Goal: Task Accomplishment & Management: Manage account settings

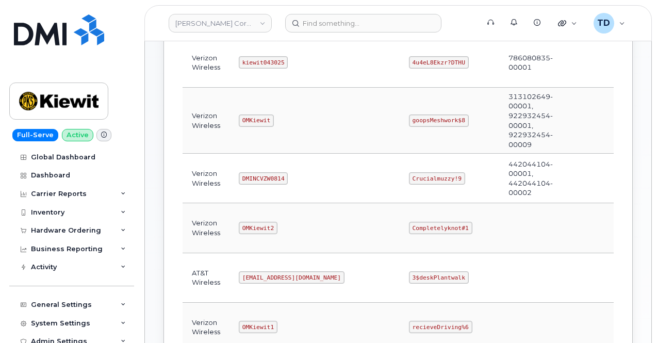
scroll to position [155, 0]
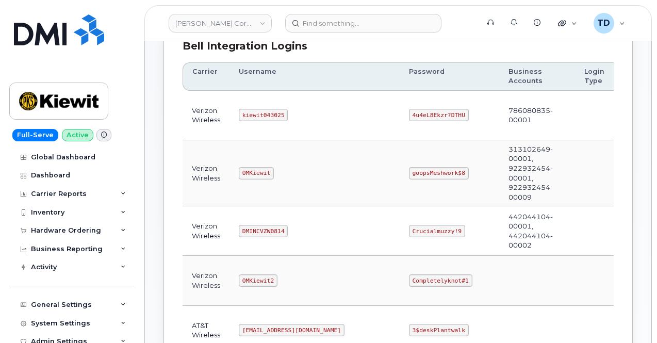
click at [264, 112] on code "kiewit043025" at bounding box center [263, 115] width 49 height 12
copy code "kiewit043025"
click at [409, 115] on code "4u4eL8Ekzr?DTHU" at bounding box center [439, 115] width 60 height 12
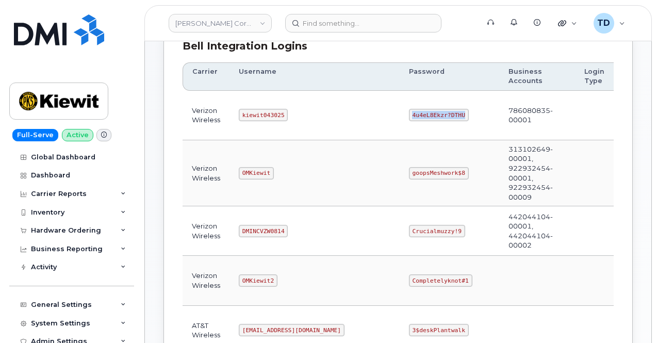
click at [409, 115] on code "4u4eL8Ekzr?DTHU" at bounding box center [439, 115] width 60 height 12
copy code "4u4eL8Ekzr?DTHU"
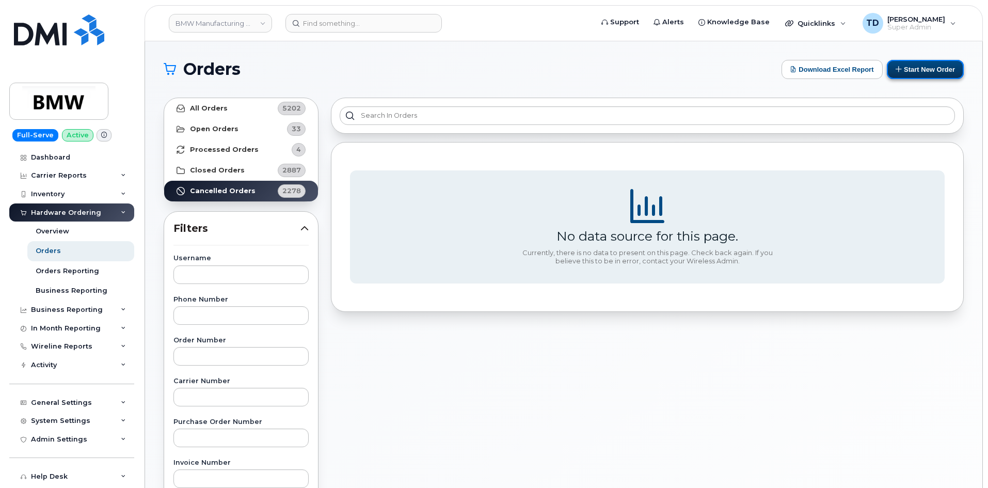
click at [921, 77] on button "Start New Order" at bounding box center [925, 69] width 77 height 19
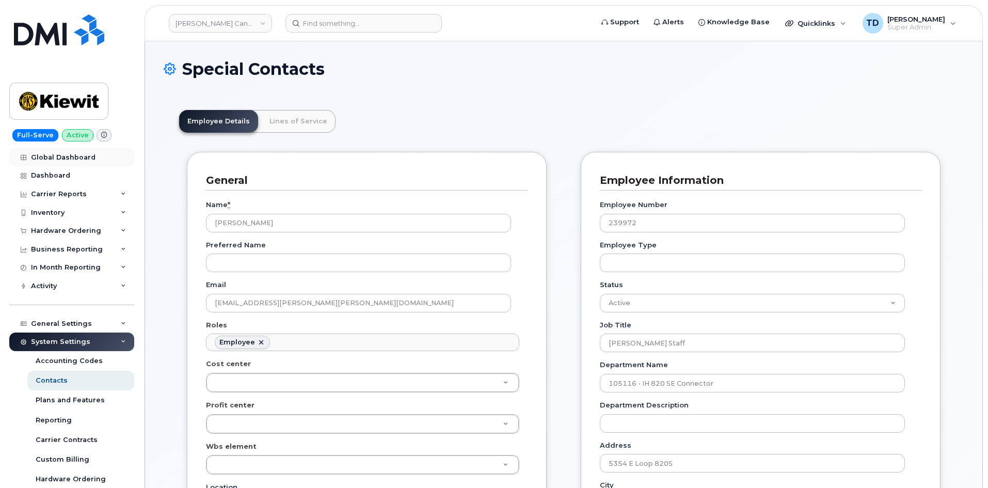
scroll to position [30, 0]
click at [296, 24] on input at bounding box center [363, 23] width 156 height 19
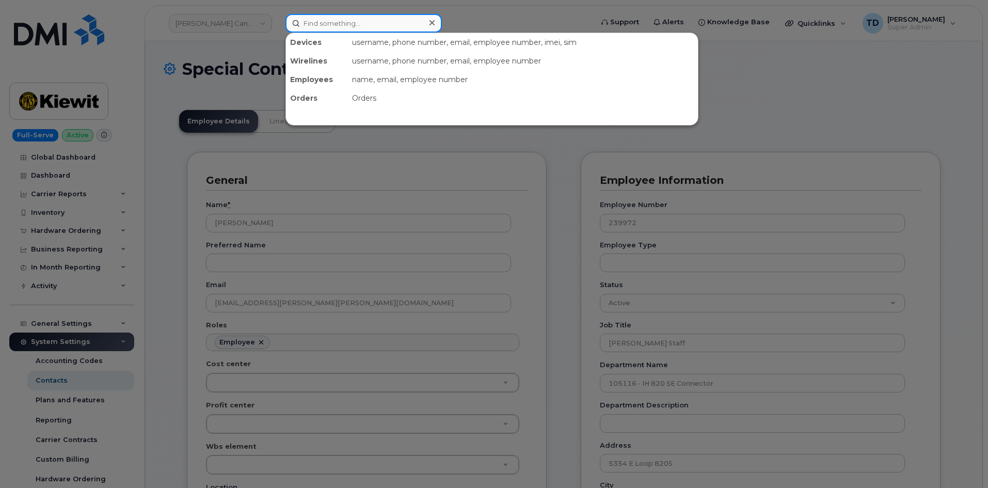
paste input "2404099023"
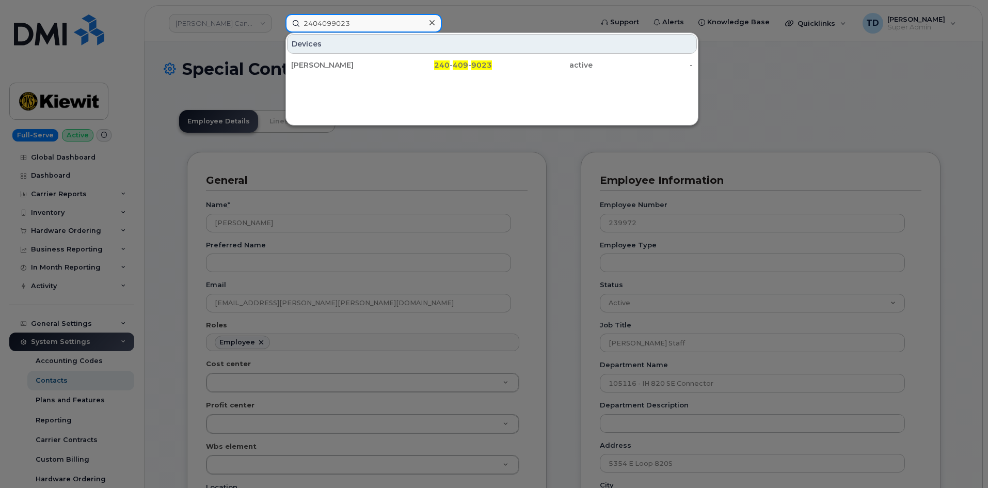
type input "2404099023"
click at [179, 197] on div at bounding box center [494, 244] width 988 height 488
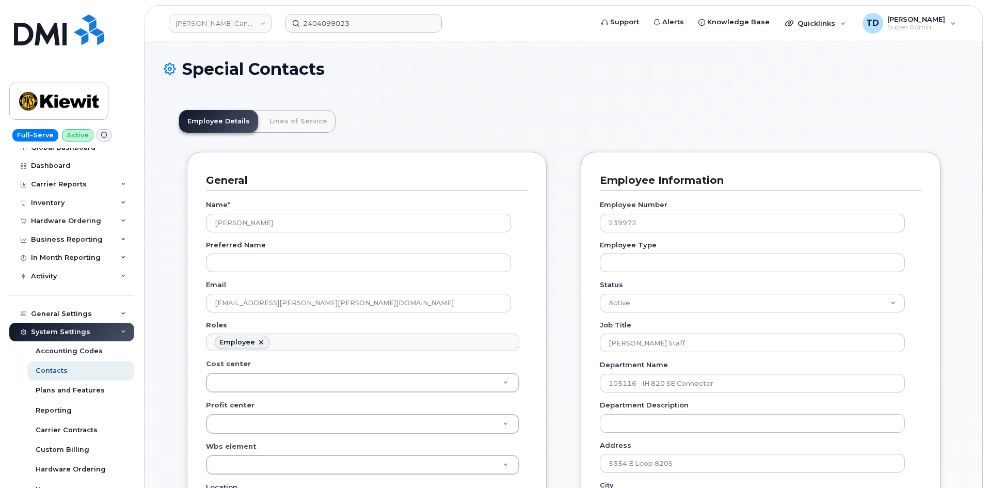
scroll to position [0, 0]
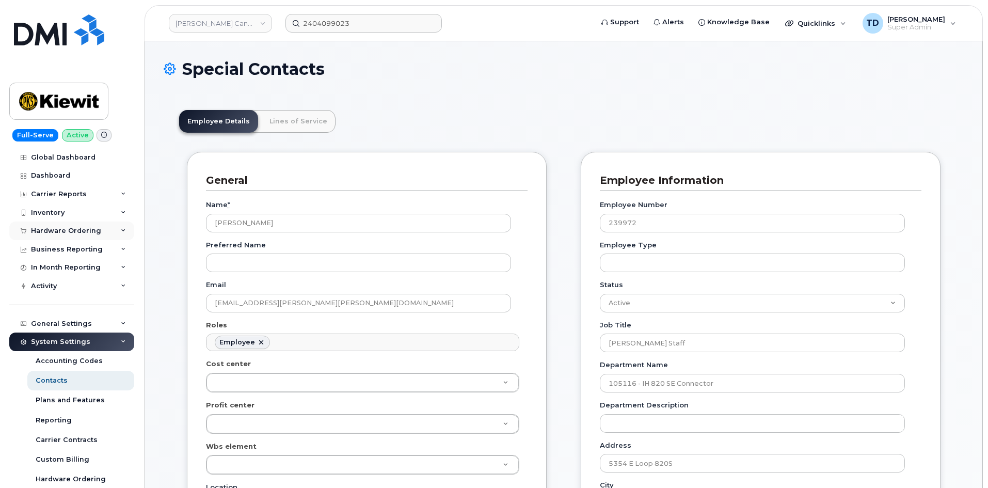
click at [61, 228] on div "Hardware Ordering" at bounding box center [66, 231] width 70 height 8
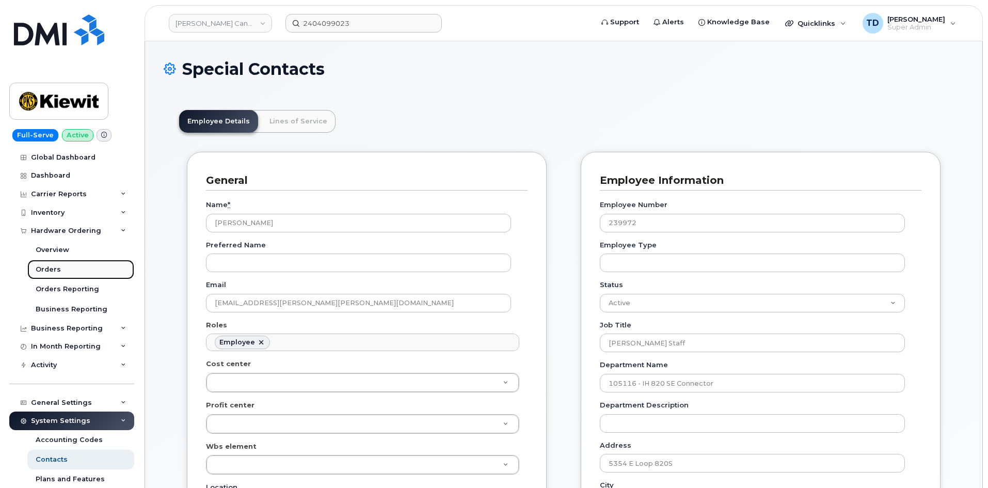
click at [63, 270] on link "Orders" at bounding box center [80, 270] width 107 height 20
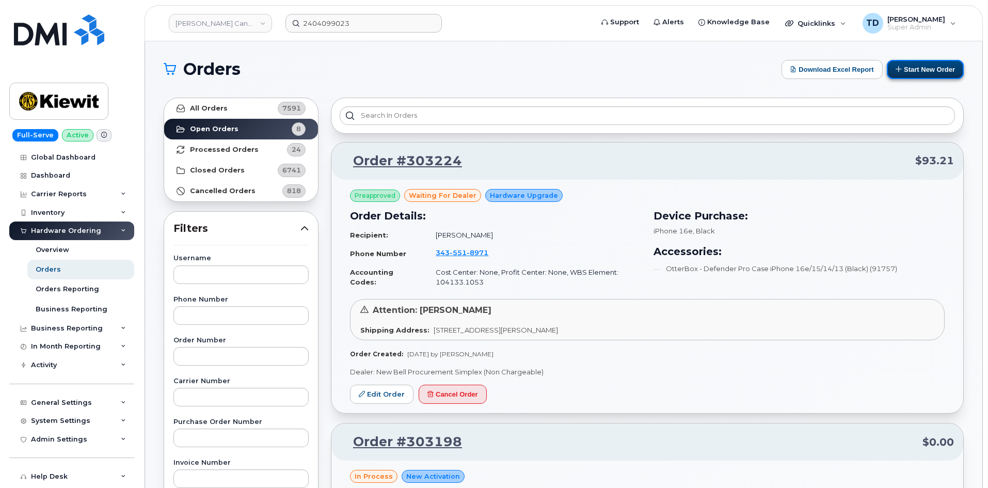
click at [912, 67] on button "Start New Order" at bounding box center [925, 69] width 77 height 19
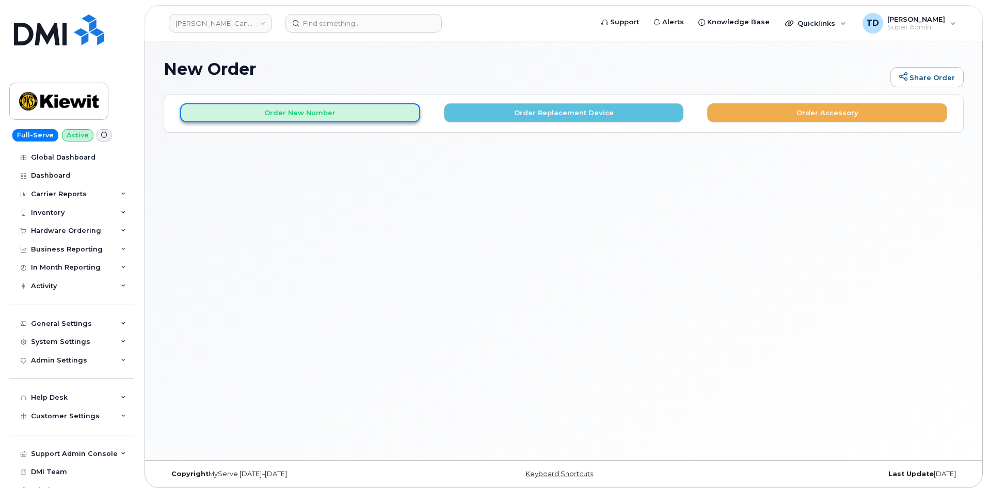
click at [411, 107] on button "Order New Number" at bounding box center [300, 112] width 240 height 19
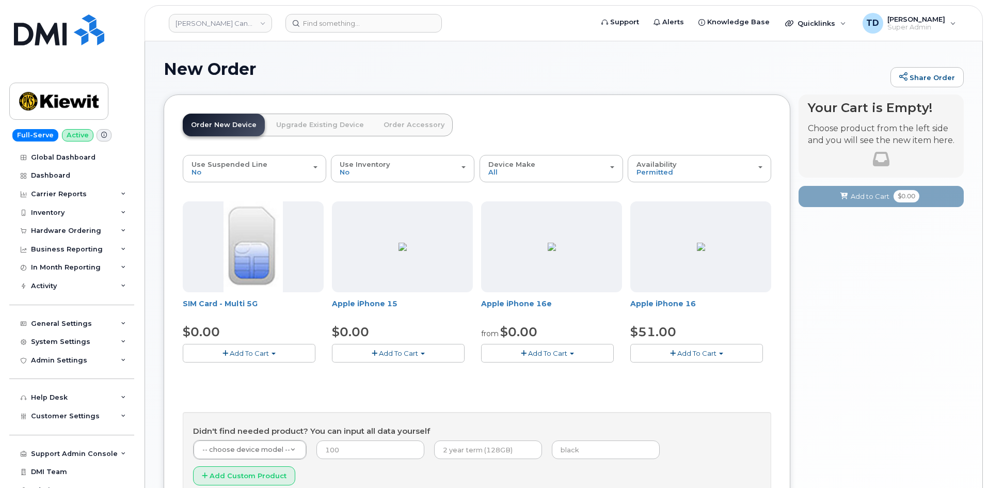
click at [275, 347] on button "Add To Cart" at bounding box center [249, 353] width 133 height 18
click at [513, 74] on h1 "New Order" at bounding box center [524, 69] width 721 height 18
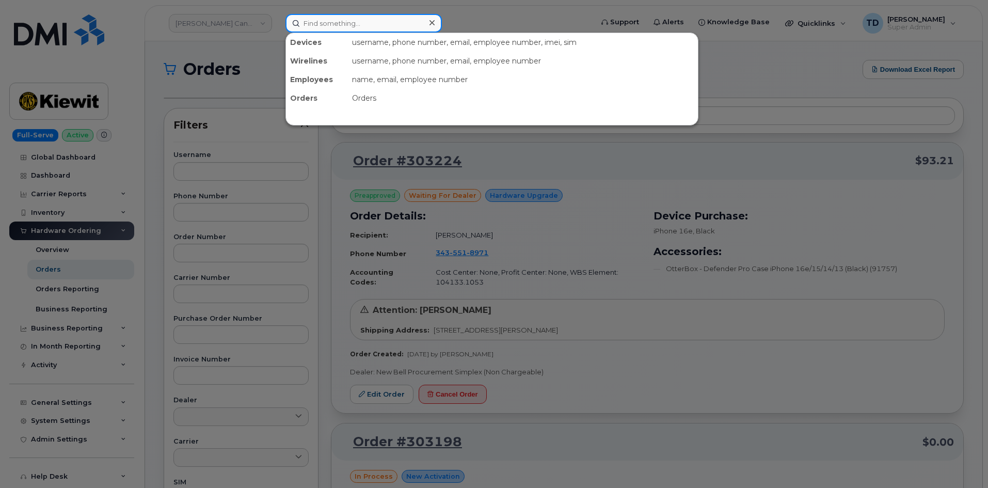
click at [357, 26] on input at bounding box center [363, 23] width 156 height 19
click at [433, 165] on div at bounding box center [494, 244] width 988 height 488
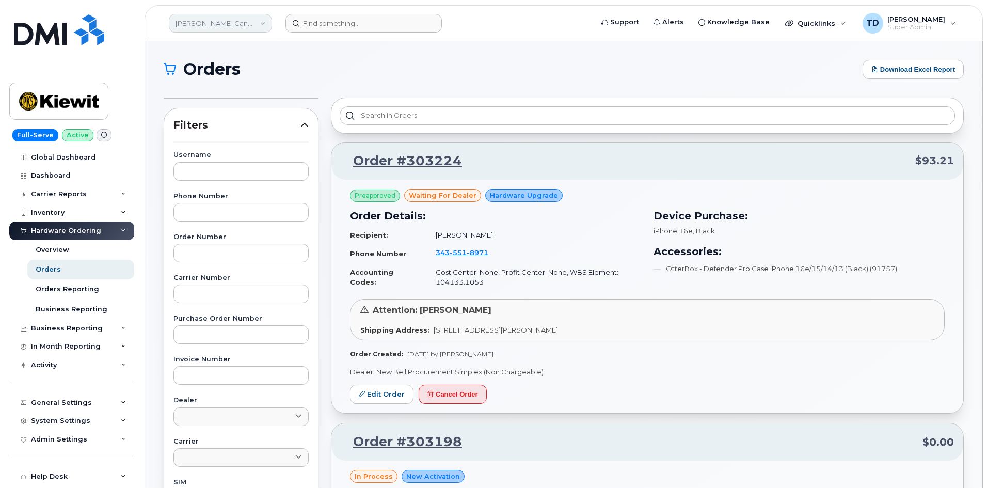
click at [214, 29] on link "[PERSON_NAME] Canada Inc" at bounding box center [220, 23] width 103 height 19
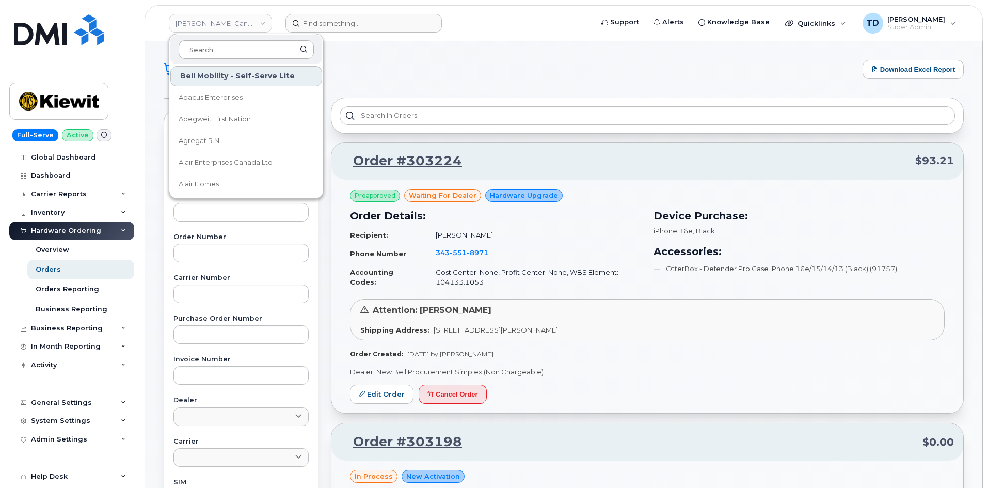
click at [235, 55] on input at bounding box center [246, 49] width 135 height 19
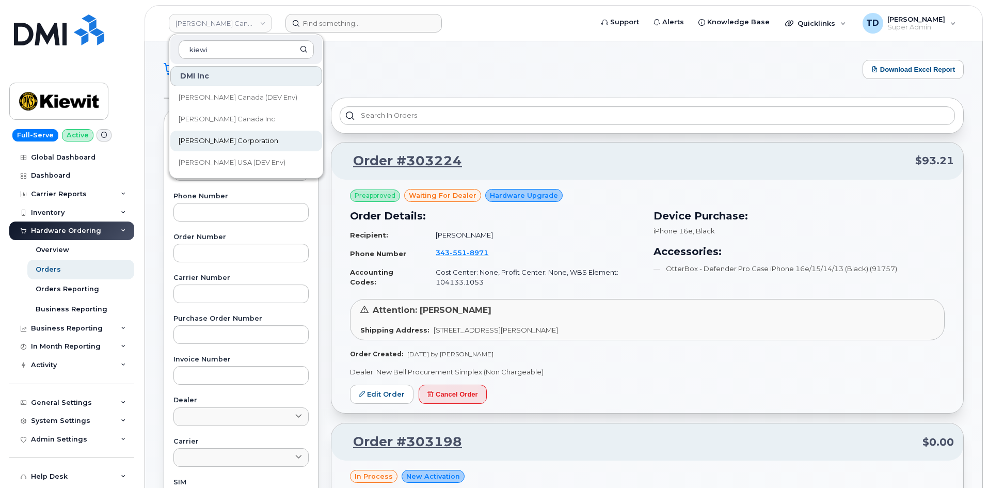
type input "kiewi"
click at [271, 139] on link "[PERSON_NAME] Corporation" at bounding box center [246, 141] width 152 height 21
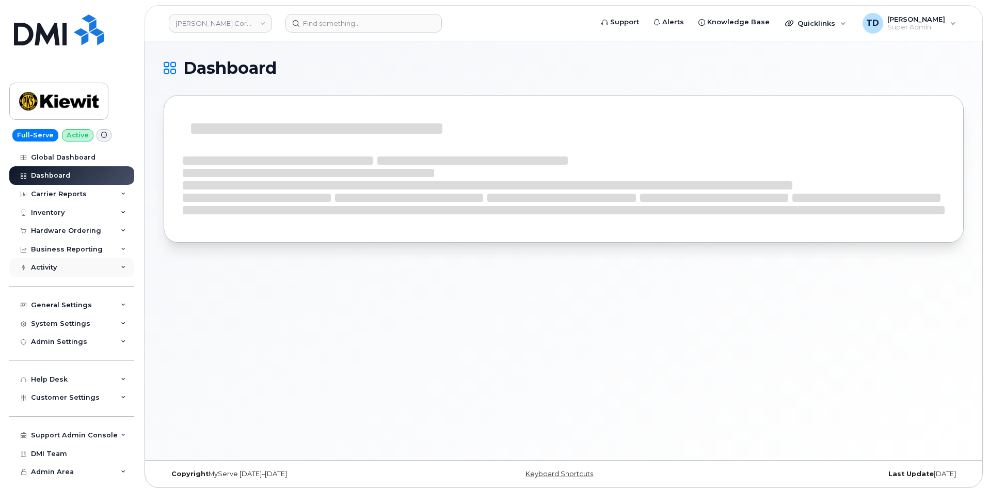
scroll to position [5, 0]
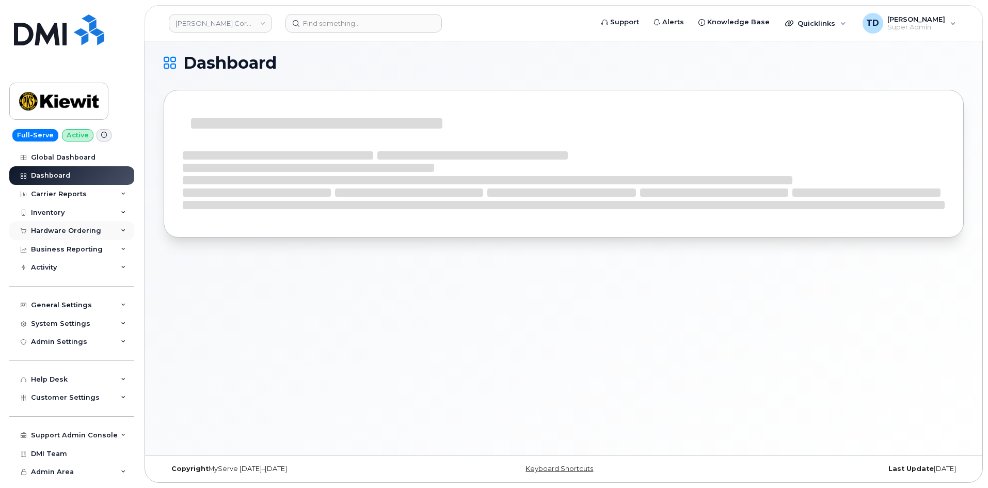
click at [79, 224] on div "Hardware Ordering" at bounding box center [71, 230] width 125 height 19
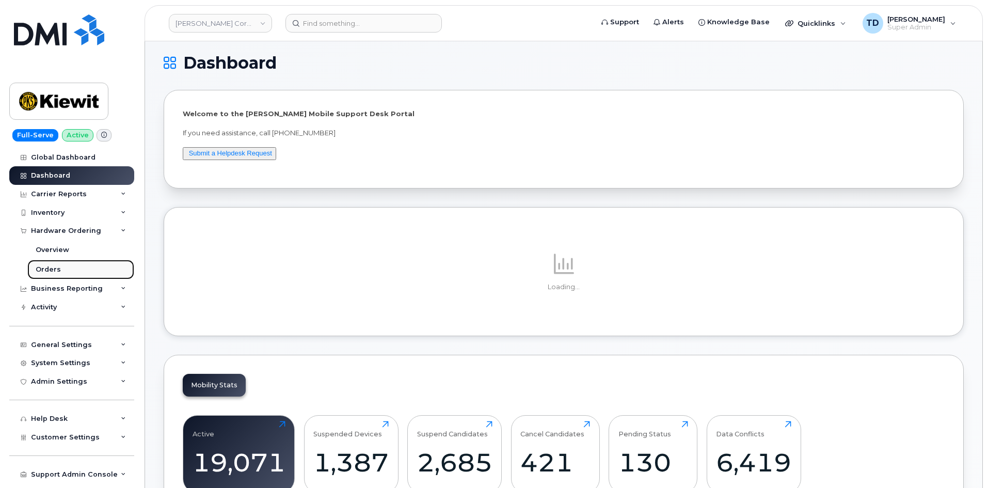
click at [77, 263] on link "Orders" at bounding box center [80, 270] width 107 height 20
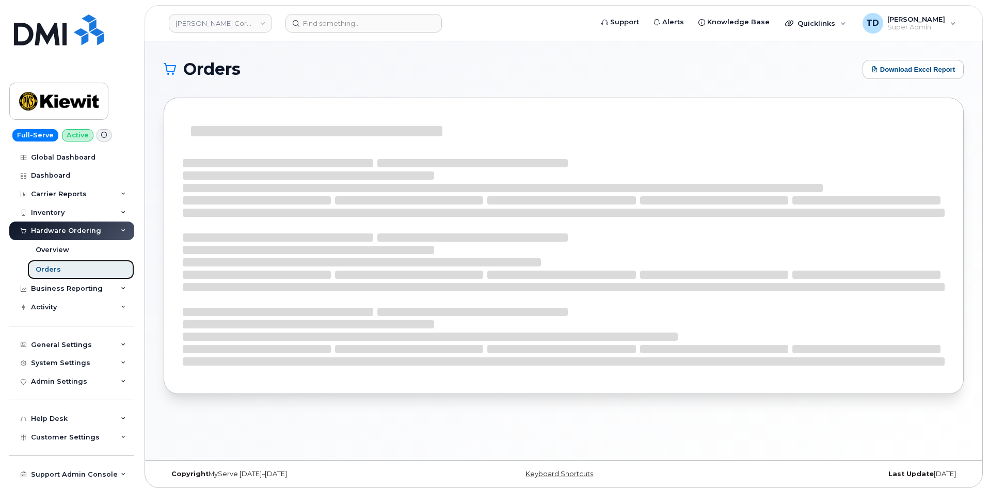
click at [84, 268] on link "Orders" at bounding box center [80, 270] width 107 height 20
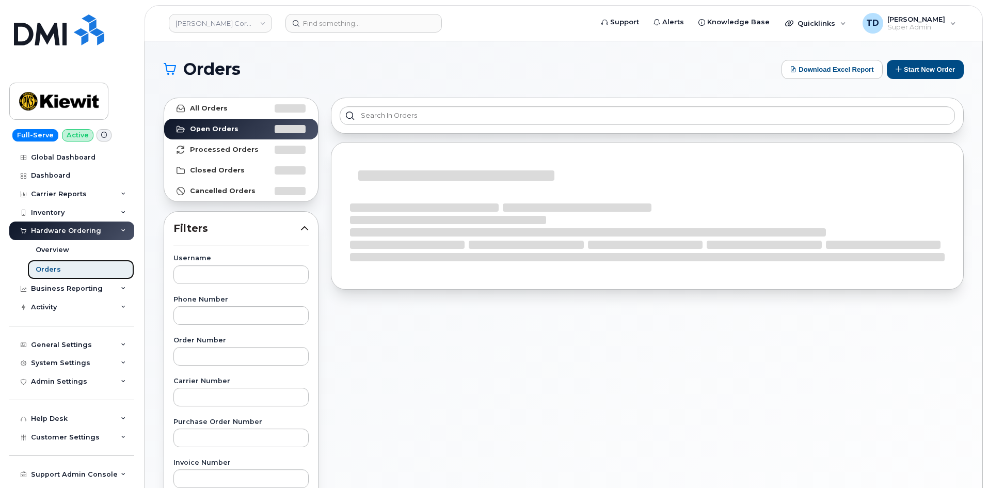
click at [84, 268] on link "Orders" at bounding box center [80, 270] width 107 height 20
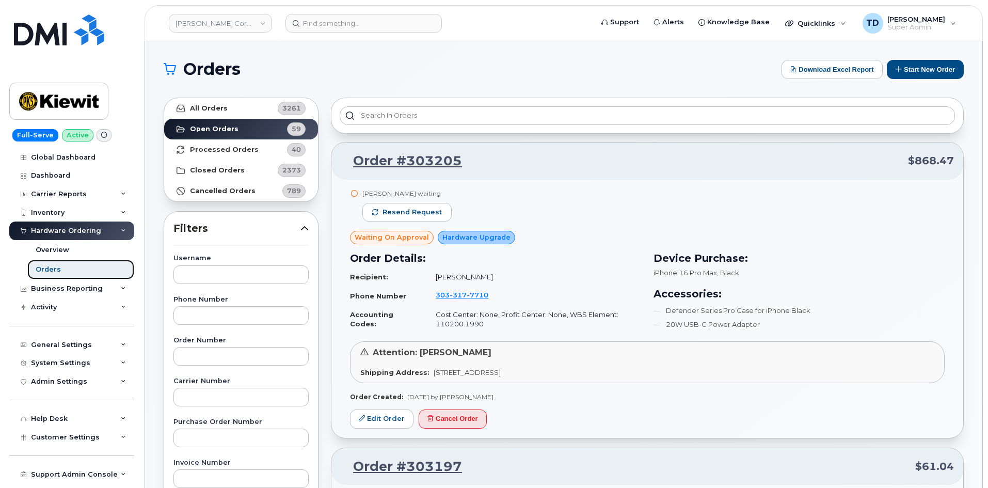
click at [84, 268] on link "Orders" at bounding box center [80, 270] width 107 height 20
click at [940, 67] on button "Start New Order" at bounding box center [925, 69] width 77 height 19
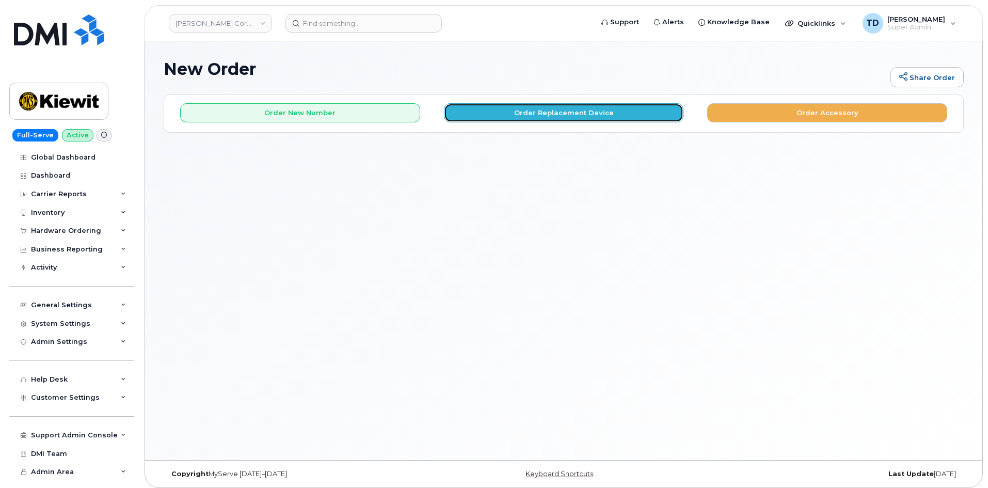
click at [567, 106] on button "Order Replacement Device" at bounding box center [564, 112] width 240 height 19
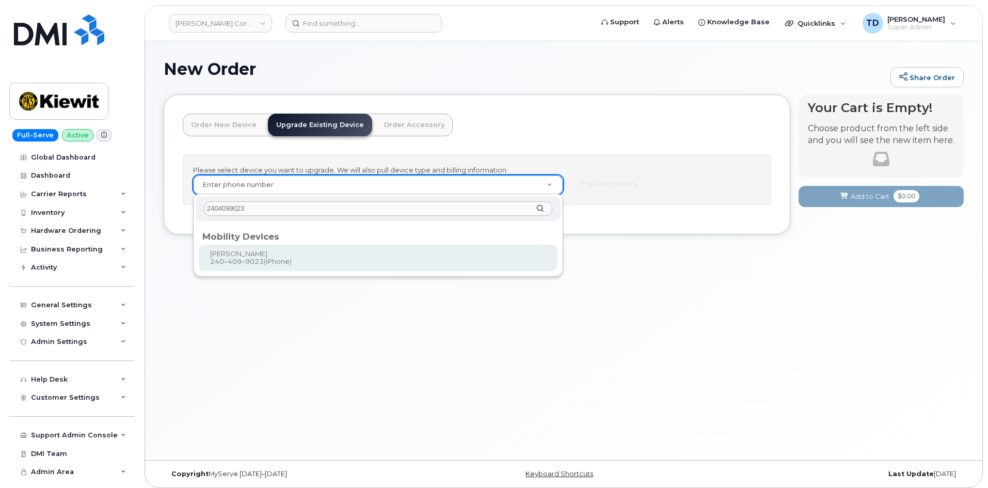
type input "2404099023"
type input "1165673"
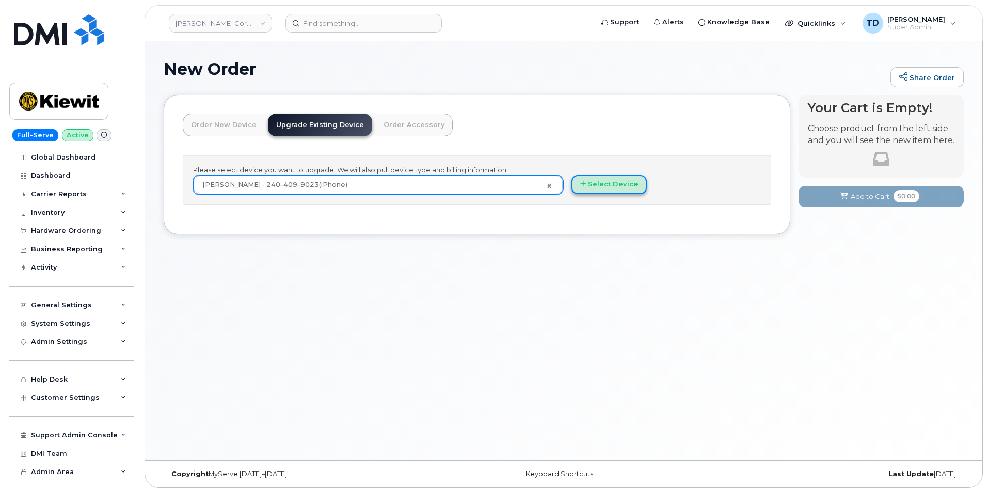
click at [616, 183] on button "Select Device" at bounding box center [608, 184] width 75 height 19
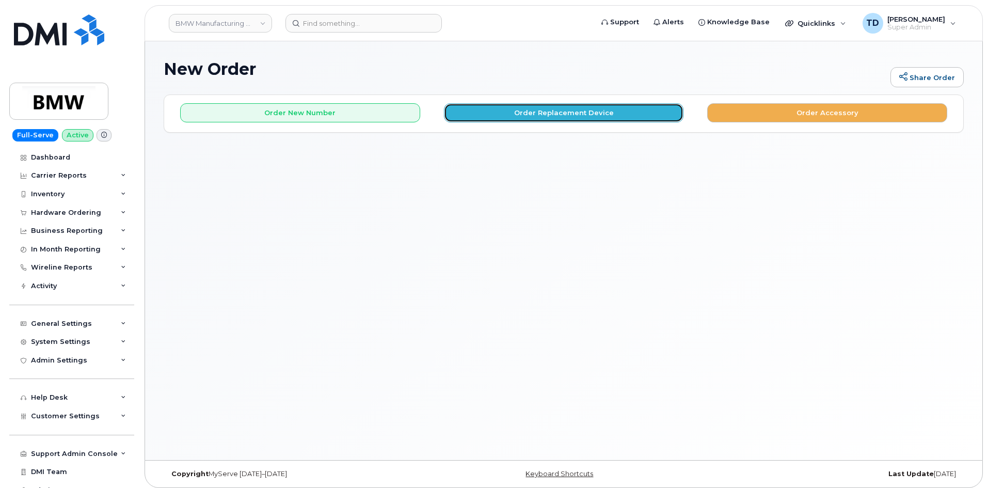
click at [550, 118] on button "Order Replacement Device" at bounding box center [564, 112] width 240 height 19
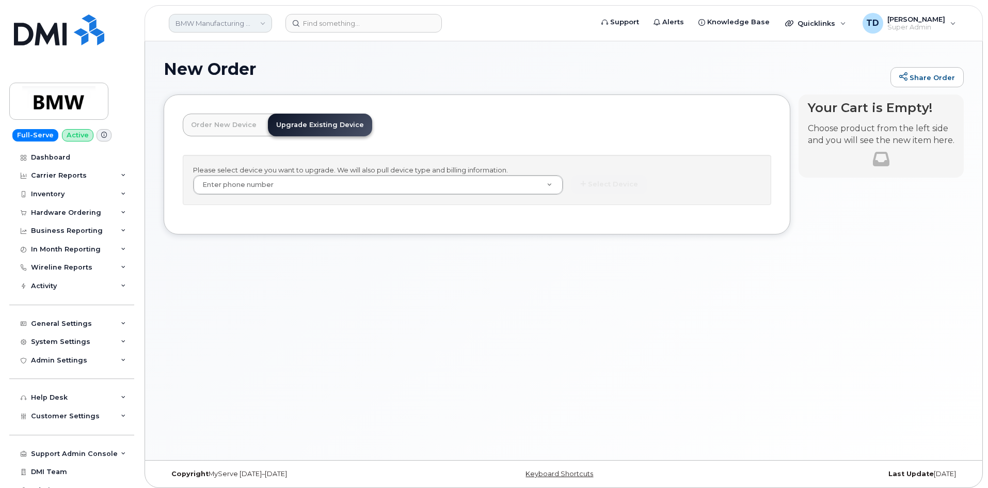
click at [232, 18] on link "BMW Manufacturing Co LLC" at bounding box center [220, 23] width 103 height 19
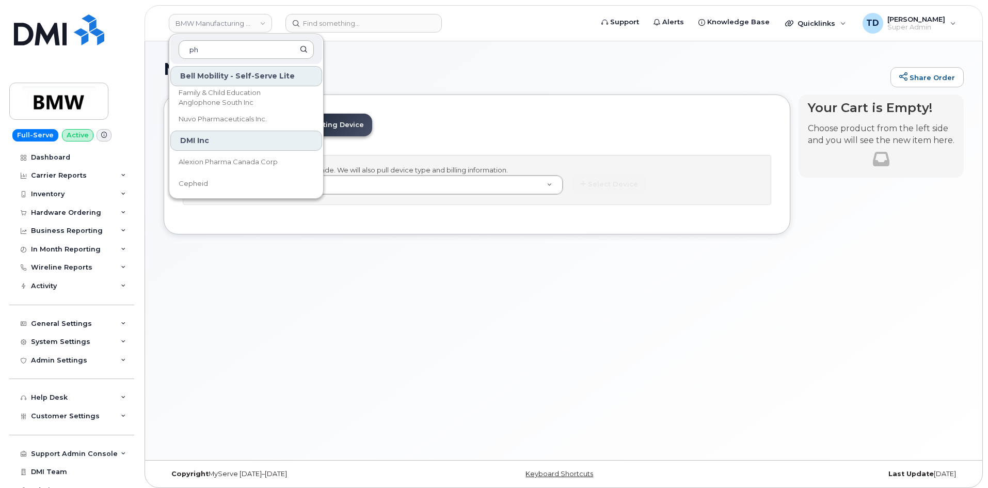
type input "p"
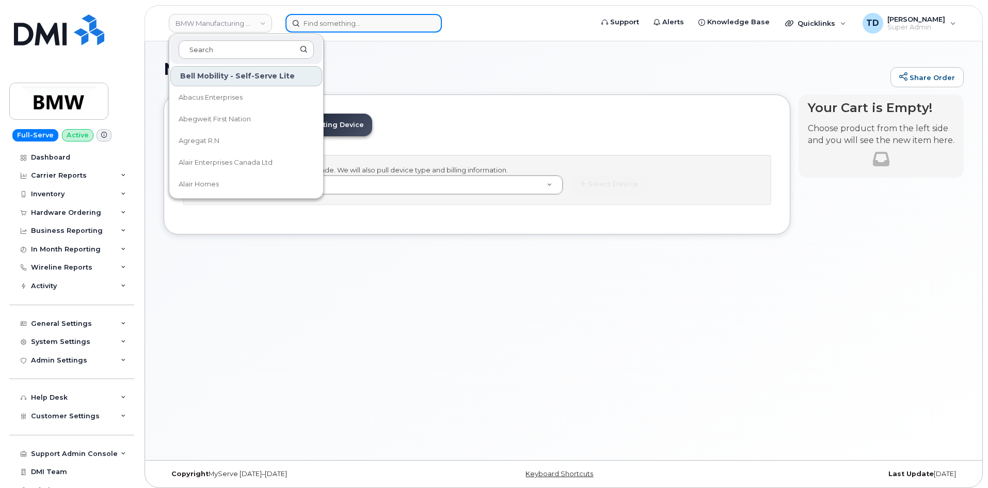
click at [320, 18] on input at bounding box center [363, 23] width 156 height 19
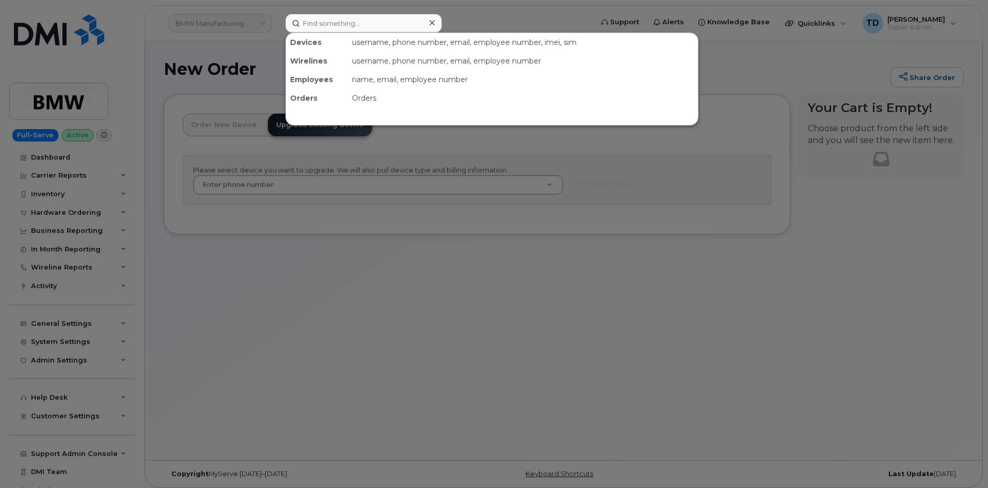
click at [230, 29] on div at bounding box center [494, 244] width 988 height 488
click at [334, 28] on input at bounding box center [363, 23] width 156 height 19
paste input "Mark Levitt"
type input "Mark Levitt"
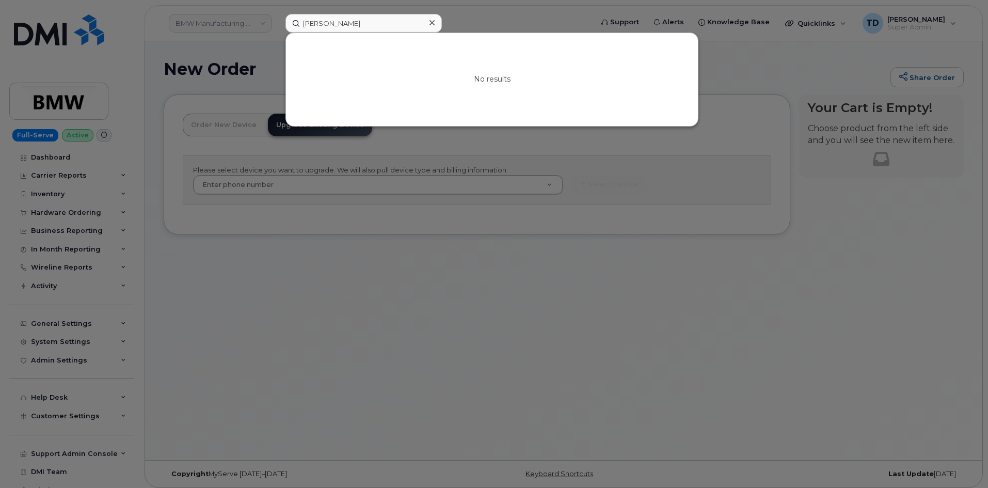
click at [470, 251] on div at bounding box center [494, 244] width 988 height 488
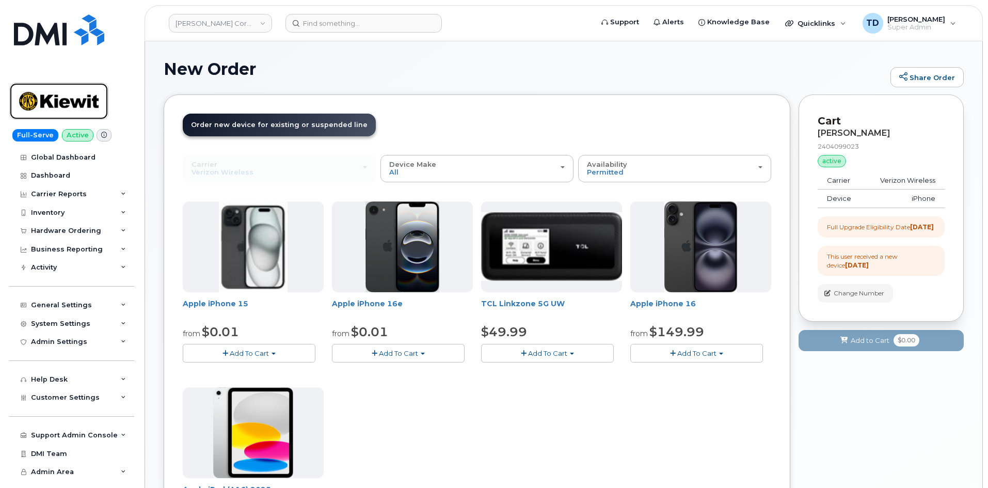
click at [81, 107] on img at bounding box center [58, 101] width 79 height 30
click at [66, 47] on link at bounding box center [58, 43] width 99 height 59
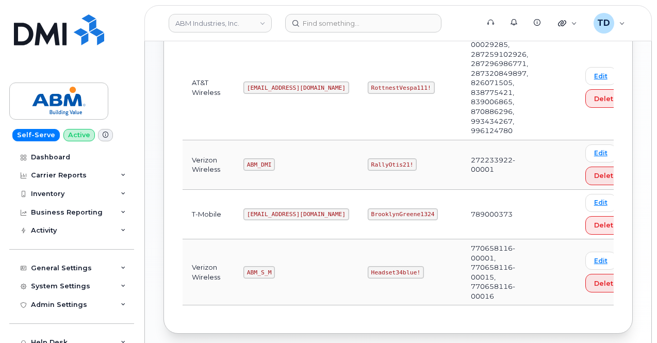
scroll to position [310, 0]
click at [368, 266] on code "Headset34blue!" at bounding box center [396, 272] width 56 height 12
copy code "Headset34blue!"
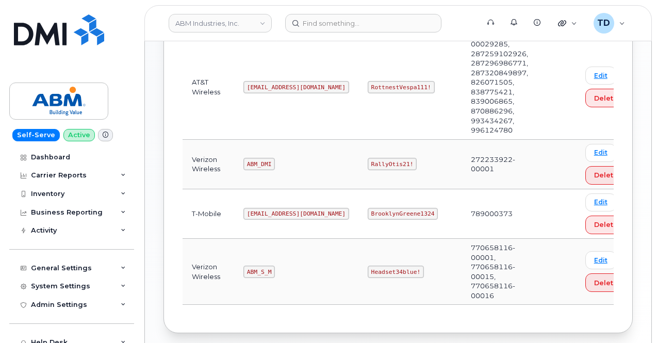
click at [260, 162] on code "ABM_DMI" at bounding box center [259, 164] width 31 height 12
copy code "ABM_DMI"
click at [368, 163] on code "RallyOtis21!" at bounding box center [392, 164] width 49 height 12
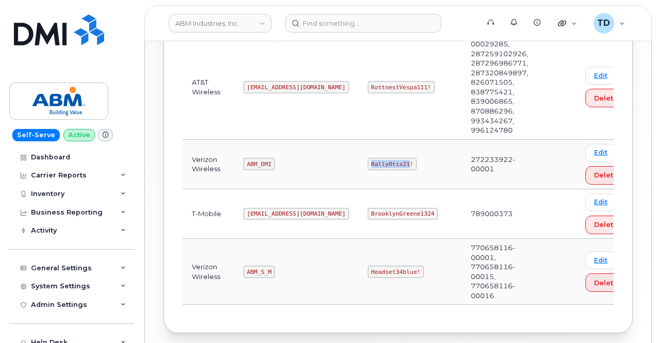
click at [368, 161] on code "RallyOtis21!" at bounding box center [392, 164] width 49 height 12
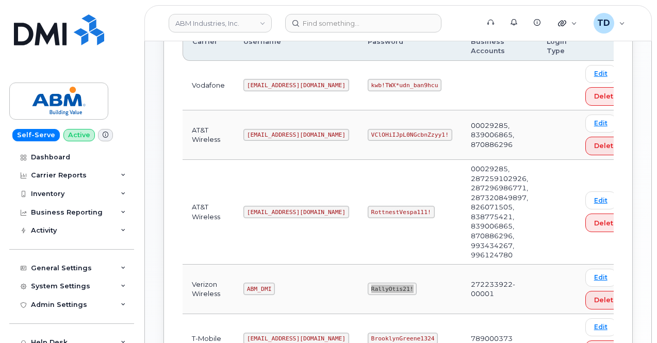
scroll to position [183, 0]
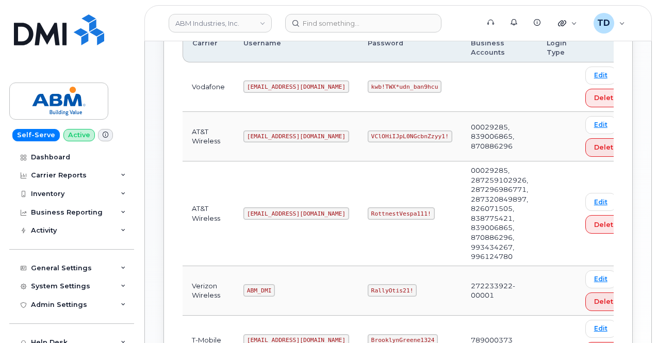
click at [269, 207] on code "[EMAIL_ADDRESS][DOMAIN_NAME]" at bounding box center [297, 213] width 106 height 12
click at [271, 214] on code "[EMAIL_ADDRESS][DOMAIN_NAME]" at bounding box center [297, 213] width 106 height 12
click at [271, 213] on code "[EMAIL_ADDRESS][DOMAIN_NAME]" at bounding box center [297, 213] width 106 height 12
copy code "[EMAIL_ADDRESS][DOMAIN_NAME]"
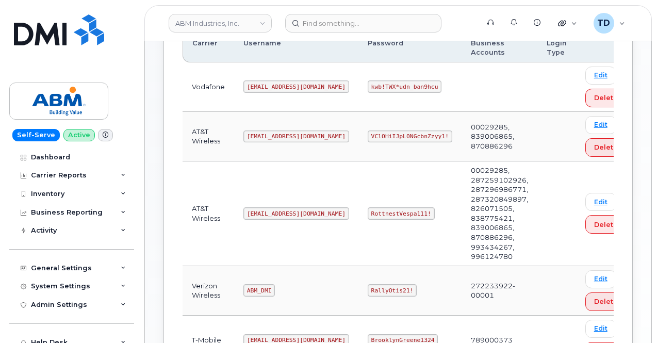
click at [368, 208] on code "RottnestVespa111!" at bounding box center [401, 213] width 67 height 12
click at [368, 209] on code "RottnestVespa111!" at bounding box center [401, 213] width 67 height 12
click at [368, 210] on code "RottnestVespa111!" at bounding box center [401, 213] width 67 height 12
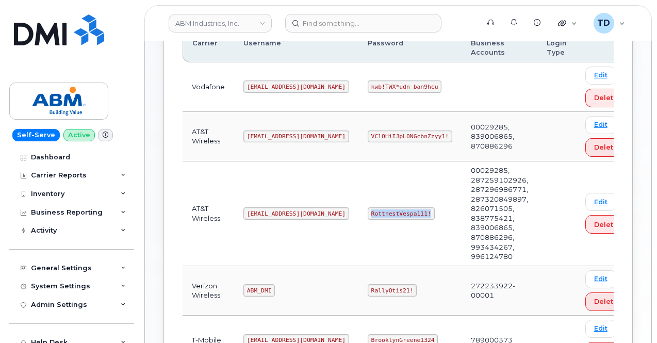
click at [368, 210] on code "RottnestVespa111!" at bounding box center [401, 213] width 67 height 12
copy code "RottnestVespa111!"
